Goal: Task Accomplishment & Management: Use online tool/utility

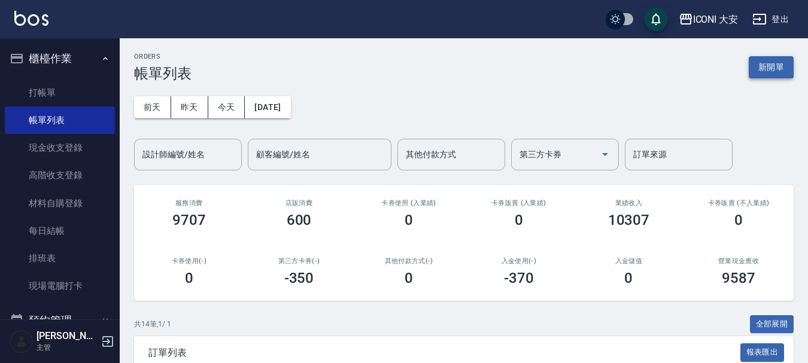
click at [757, 68] on button "新開單" at bounding box center [770, 67] width 45 height 22
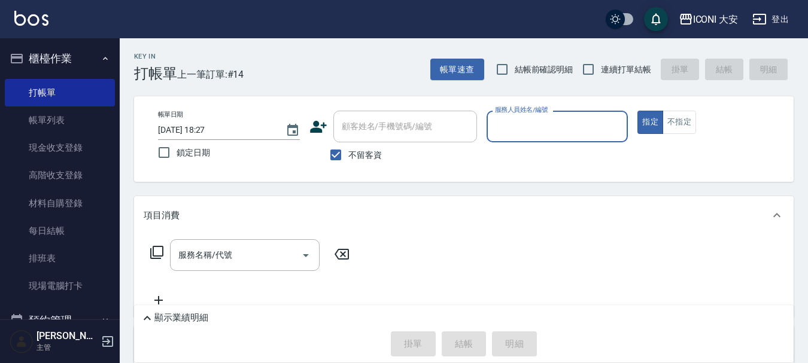
click at [549, 126] on input "服務人員姓名/編號" at bounding box center [557, 126] width 131 height 21
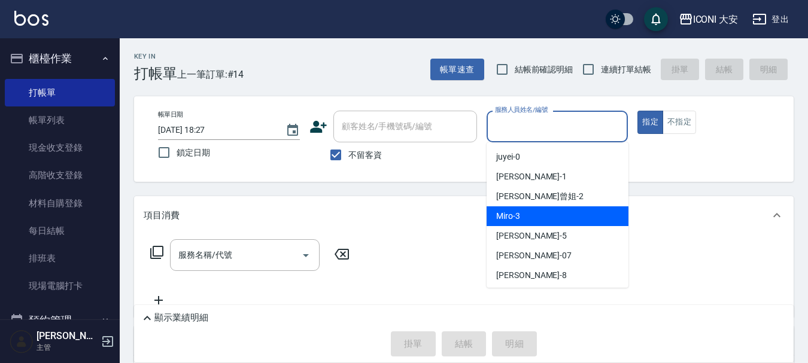
click at [565, 212] on div "Miro -3" at bounding box center [557, 216] width 142 height 20
type input "Miro-3"
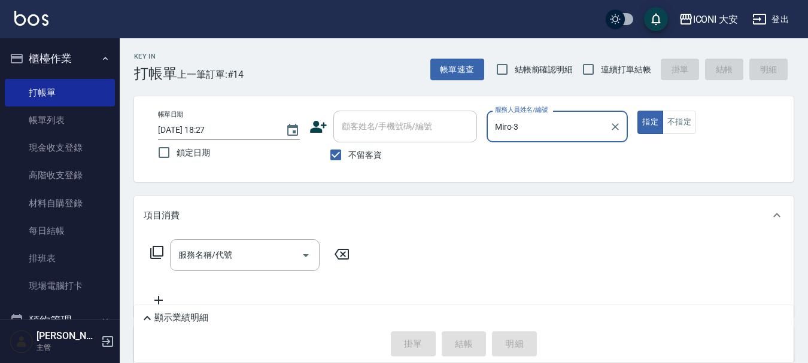
click at [153, 254] on icon at bounding box center [156, 252] width 13 height 13
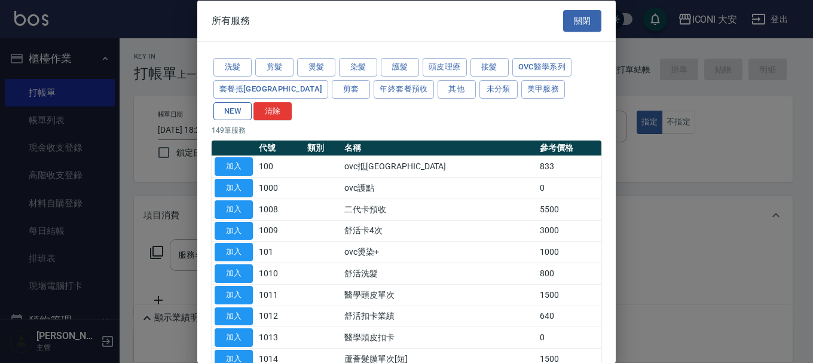
click at [252, 102] on button "NEW" at bounding box center [233, 111] width 38 height 19
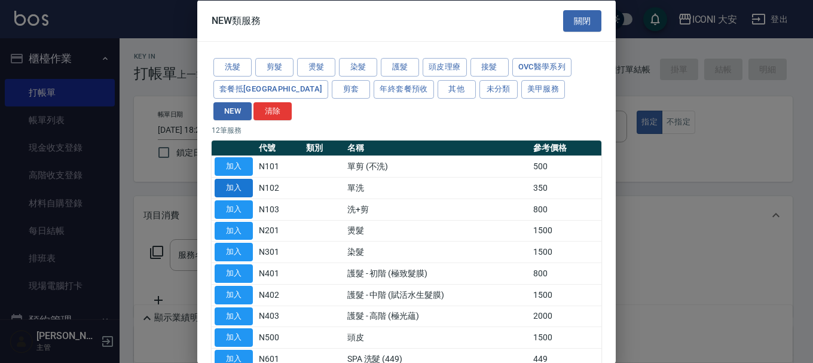
click at [243, 179] on button "加入" at bounding box center [234, 188] width 38 height 19
type input "單洗(N102)"
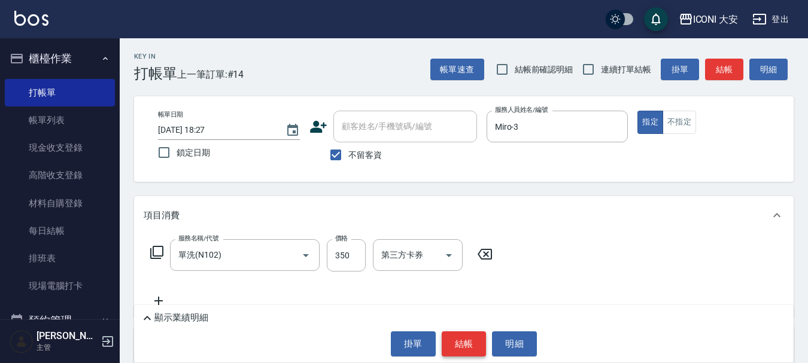
click at [453, 340] on button "結帳" at bounding box center [463, 343] width 45 height 25
